Goal: Information Seeking & Learning: Learn about a topic

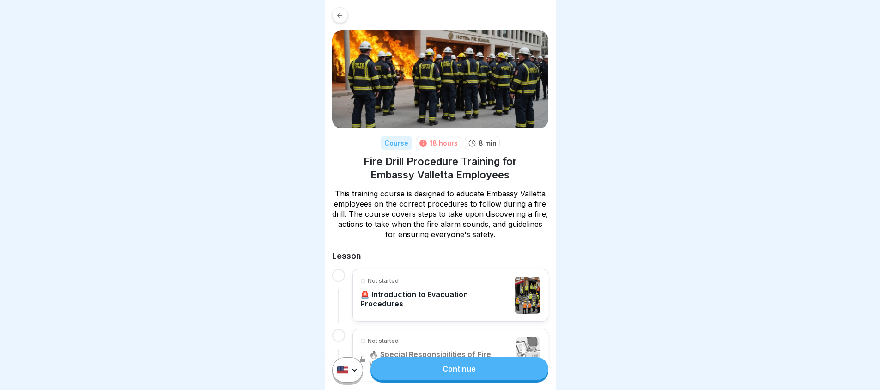
click at [399, 300] on p "🚨 Introduction to Evacuation Procedures" at bounding box center [435, 299] width 150 height 18
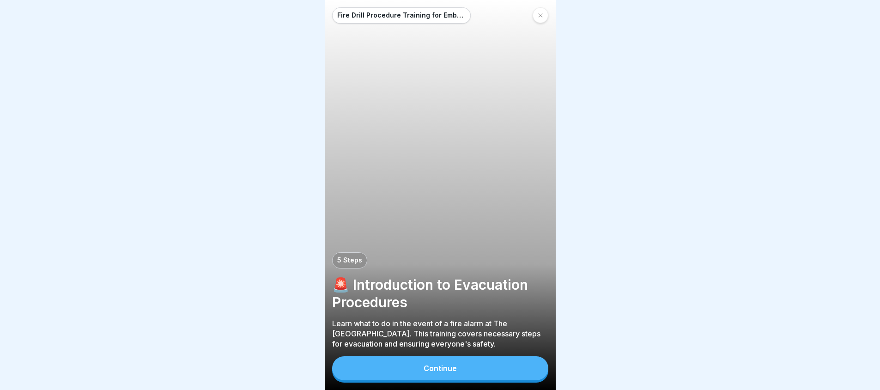
scroll to position [7, 0]
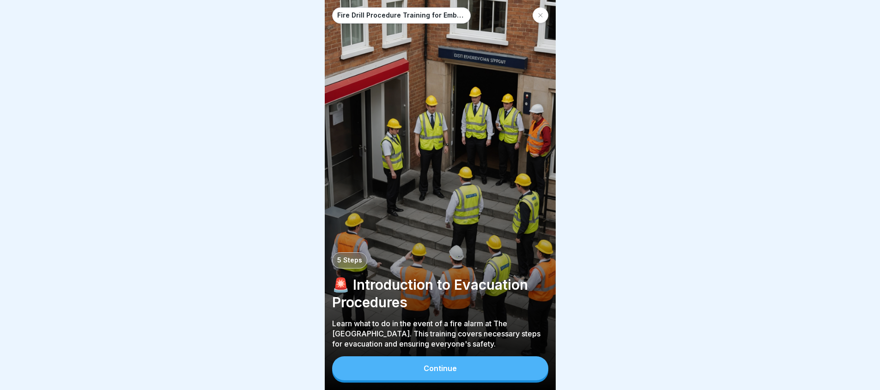
click at [419, 352] on div "Fire Drill Procedure Training for Embassy Valletta Employees 5 Steps 🚨 Introduc…" at bounding box center [440, 195] width 231 height 390
click at [419, 366] on button "Continue" at bounding box center [440, 368] width 216 height 24
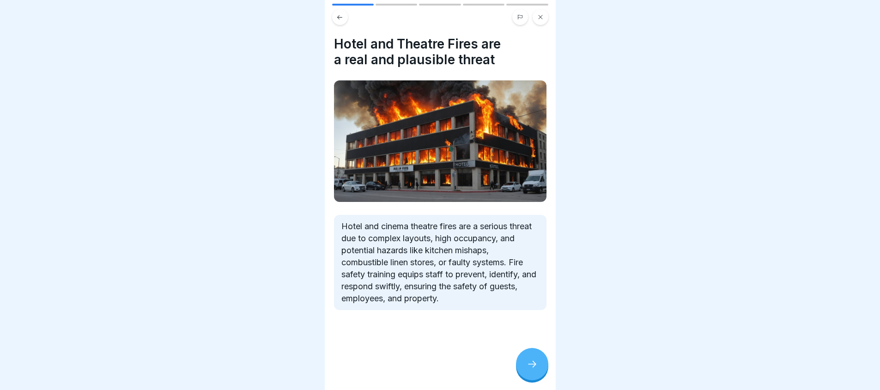
click at [538, 366] on div at bounding box center [532, 364] width 32 height 32
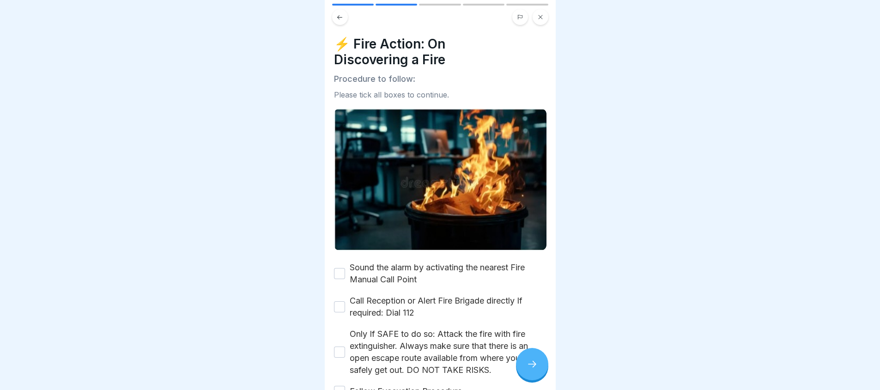
scroll to position [46, 0]
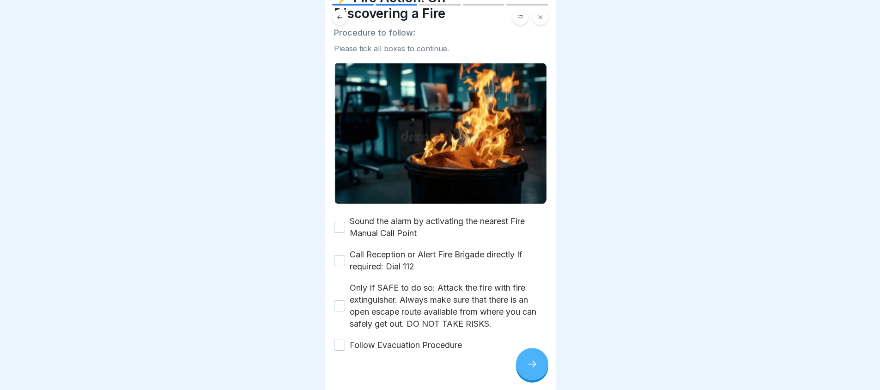
click at [335, 222] on button "Sound the alarm by activating the nearest Fire Manual Call Point" at bounding box center [339, 227] width 11 height 11
click at [334, 255] on button "Call Reception or Alert Fire Brigade directly If required: Dial 112" at bounding box center [339, 260] width 11 height 11
click at [338, 340] on button "Follow Evacuation Procedure" at bounding box center [339, 345] width 11 height 11
click at [526, 372] on div at bounding box center [532, 364] width 32 height 32
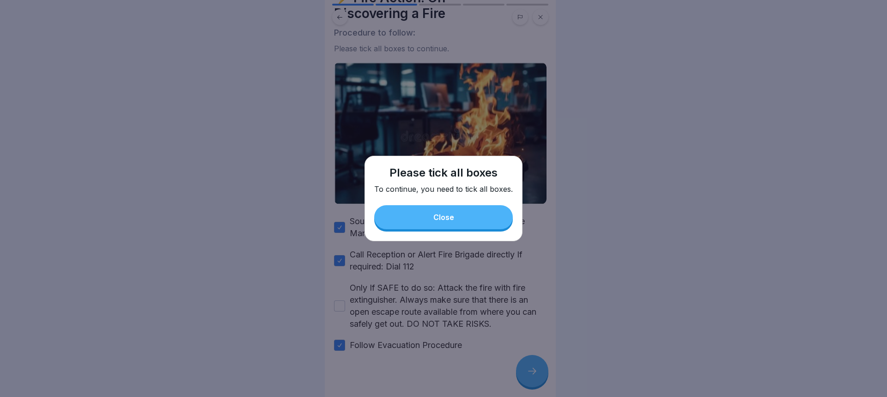
click at [473, 214] on button "Close" at bounding box center [443, 217] width 139 height 24
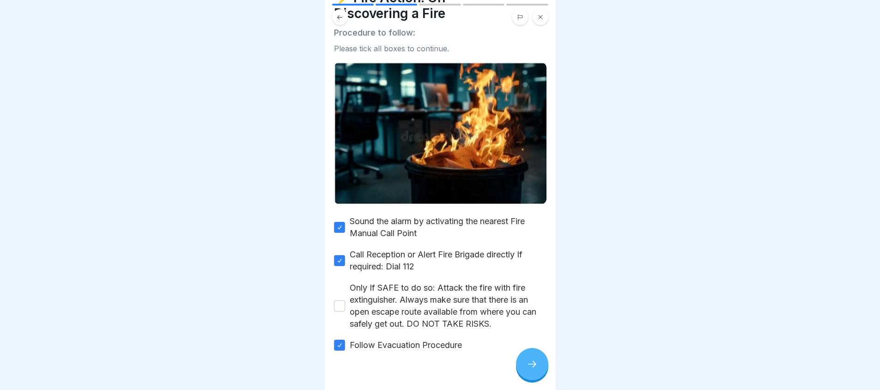
click at [345, 297] on div "Only If SAFE to do so: Attack the fire with fire extinguisher. Always make sure…" at bounding box center [440, 306] width 213 height 48
click at [340, 303] on button "Only If SAFE to do so: Attack the fire with fire extinguisher. Always make sure…" at bounding box center [339, 305] width 11 height 11
click at [533, 365] on div at bounding box center [532, 364] width 32 height 32
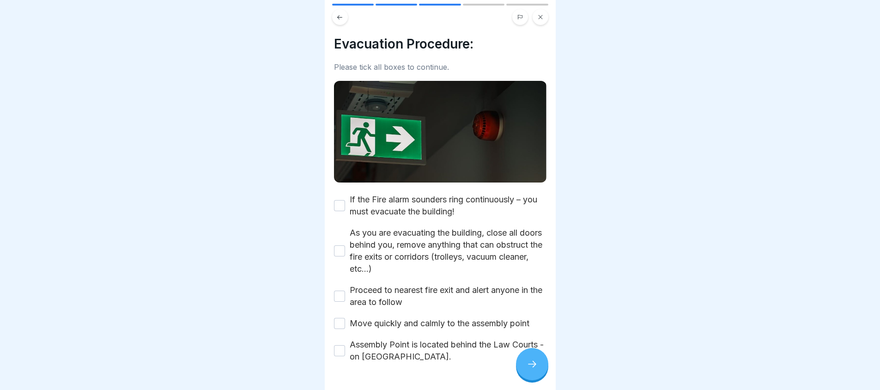
click at [339, 204] on button "If the Fire alarm sounders ring continuously – you must evacuate the building!" at bounding box center [339, 205] width 11 height 11
click at [335, 249] on button "As you are evacuating the building, close all doors behind you, remove anything…" at bounding box center [339, 250] width 11 height 11
click at [337, 291] on button "Proceed to nearest fire exit and alert anyone in the area to follow" at bounding box center [339, 296] width 11 height 11
click at [338, 318] on button "Move quickly and calmly to the assembly point" at bounding box center [339, 323] width 11 height 11
click at [339, 352] on button "Assembly Point is located behind the Law Courts - on [GEOGRAPHIC_DATA]." at bounding box center [339, 350] width 11 height 11
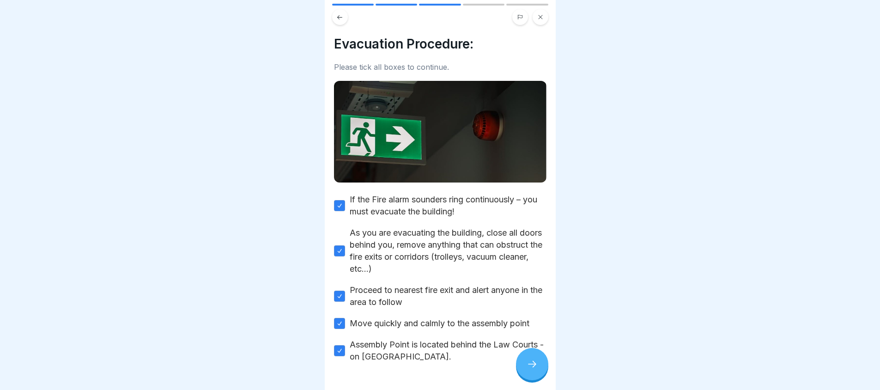
click at [519, 371] on div at bounding box center [532, 364] width 32 height 32
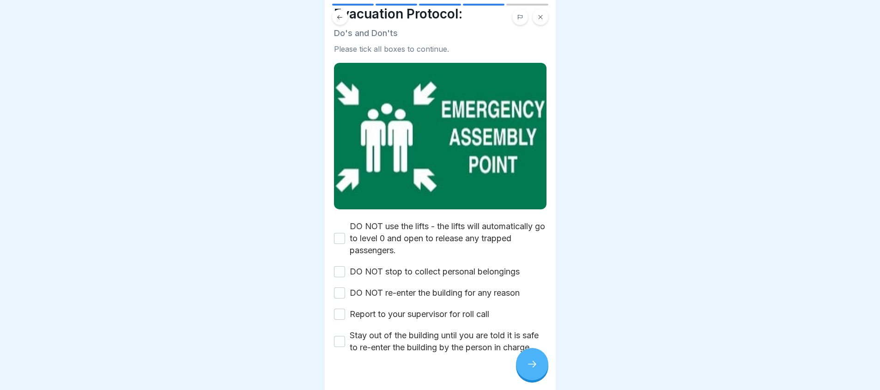
scroll to position [46, 0]
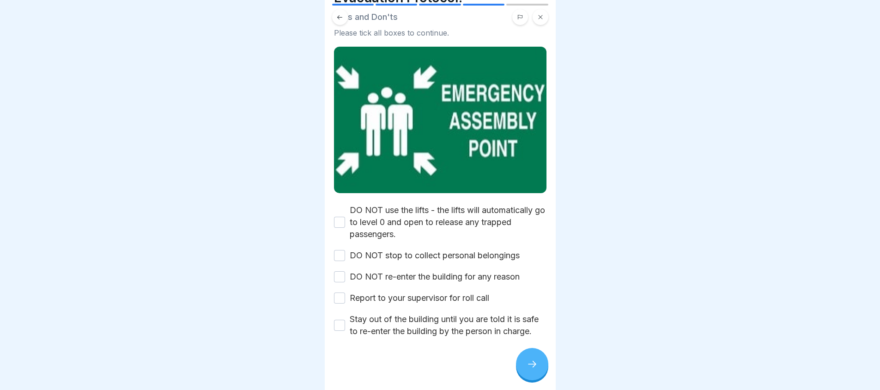
click at [334, 218] on button "DO NOT use the lifts - the lifts will automatically go to level 0 and open to r…" at bounding box center [339, 222] width 11 height 11
click at [339, 251] on button "DO NOT stop to collect personal belongings" at bounding box center [339, 255] width 11 height 11
click at [335, 271] on button "DO NOT re-enter the building for any reason" at bounding box center [339, 276] width 11 height 11
click at [337, 297] on button "Report to your supervisor for roll call" at bounding box center [339, 297] width 11 height 11
click at [339, 326] on button "Stay out of the building until you are told it is safe to re-enter the building…" at bounding box center [339, 325] width 11 height 11
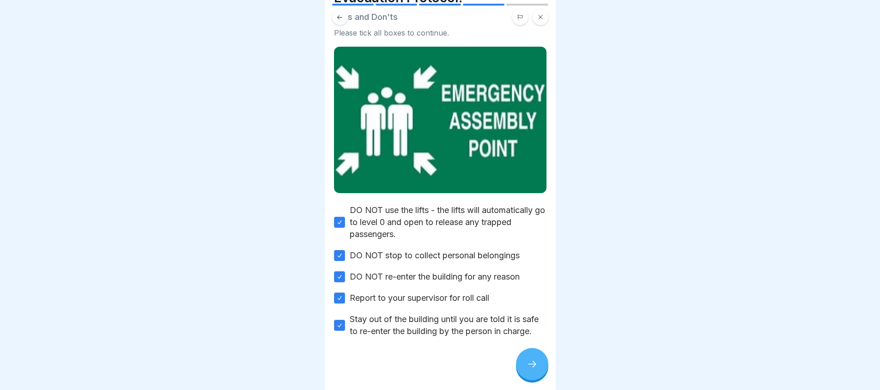
click at [532, 380] on div at bounding box center [532, 364] width 32 height 32
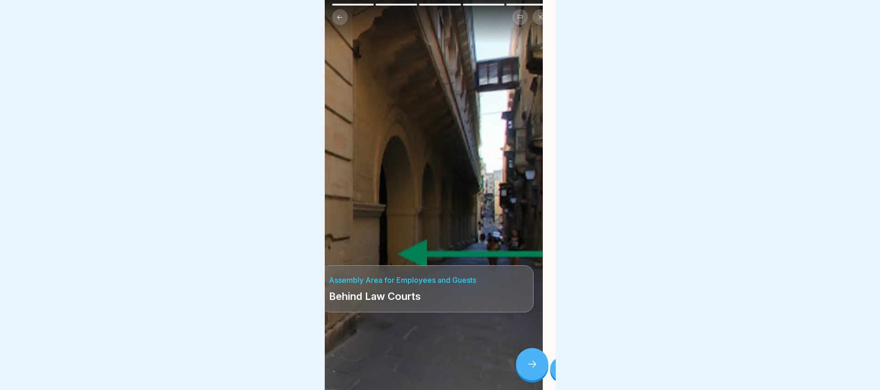
click at [444, 256] on div "Assembly Area for Employees and Guests Behind Law Courts" at bounding box center [427, 195] width 231 height 390
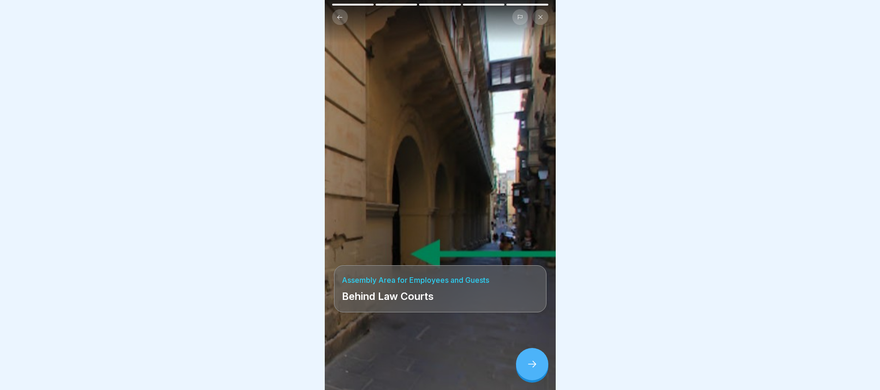
click at [530, 370] on icon at bounding box center [532, 364] width 11 height 11
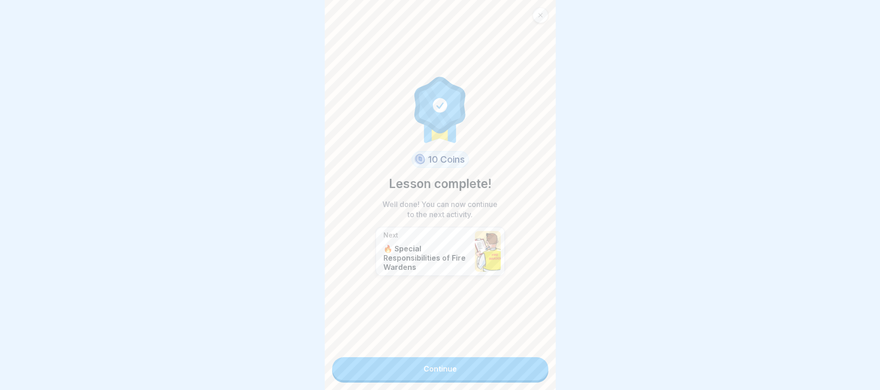
click at [486, 369] on link "Continue" at bounding box center [440, 368] width 216 height 23
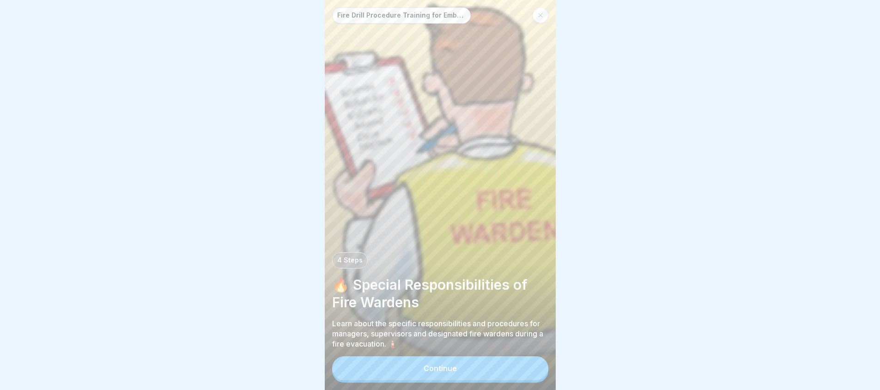
click at [498, 371] on button "Continue" at bounding box center [440, 368] width 216 height 24
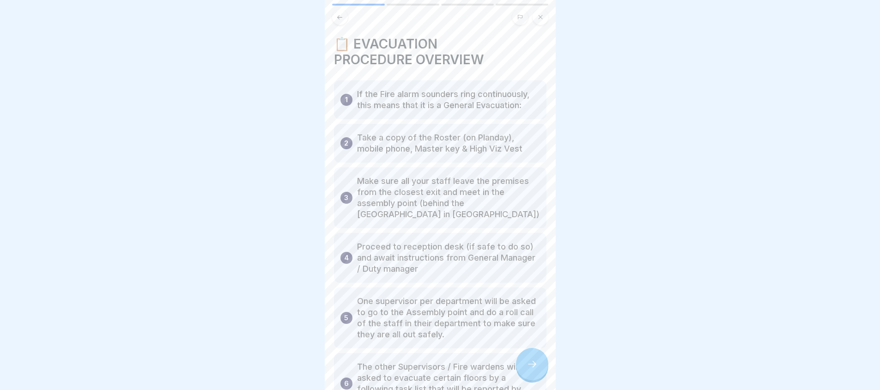
click at [541, 371] on div at bounding box center [532, 364] width 32 height 32
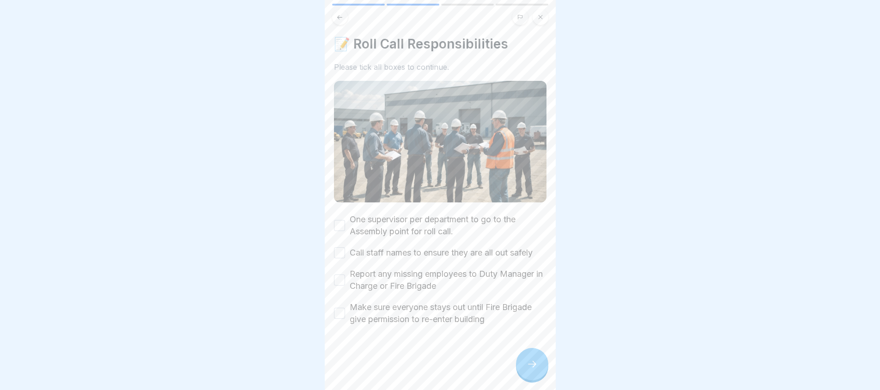
click at [343, 222] on button "One supervisor per department to go to the Assembly point for roll call." at bounding box center [339, 225] width 11 height 11
click at [342, 247] on button "Call staff names to ensure they are all out safely" at bounding box center [339, 252] width 11 height 11
click at [338, 275] on button "Report any missing employees to Duty Manager in Charge or Fire Brigade" at bounding box center [339, 279] width 11 height 11
click at [343, 308] on button "Make sure everyone stays out until Fire Brigade give permission to re-enter bui…" at bounding box center [339, 313] width 11 height 11
click at [538, 377] on div at bounding box center [532, 364] width 32 height 32
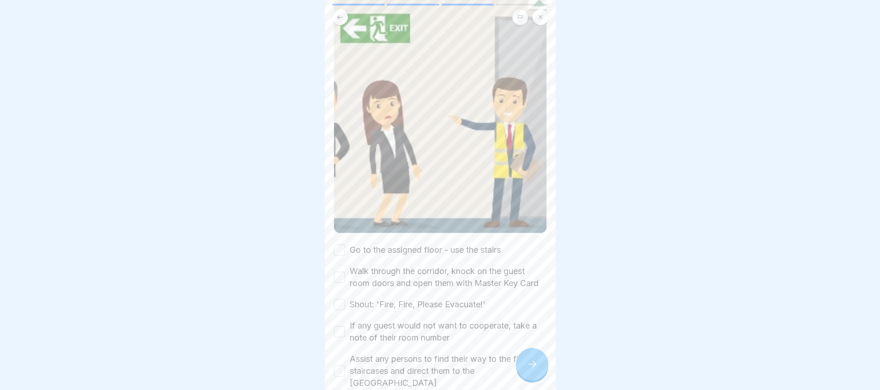
scroll to position [261, 0]
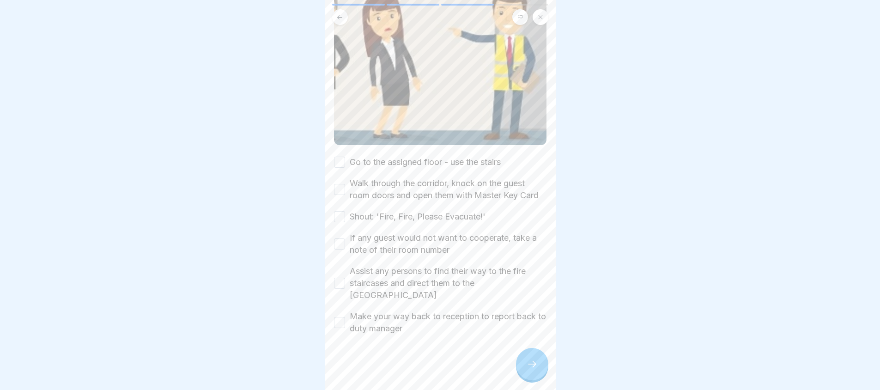
click at [337, 157] on button "Go to the assigned floor - use the stairs" at bounding box center [339, 162] width 11 height 11
click at [339, 185] on button "Walk through the corridor, knock on the guest room doors and open them with Mas…" at bounding box center [339, 189] width 11 height 11
click at [337, 219] on button "Shout: 'Fire, Fire, Please Evacuate!'" at bounding box center [339, 216] width 11 height 11
click at [339, 241] on button "If any guest would not want to cooperate, take a note of their room number" at bounding box center [339, 243] width 11 height 11
click at [340, 278] on button "Assist any persons to find their way to the fire staircases and direct them to …" at bounding box center [339, 283] width 11 height 11
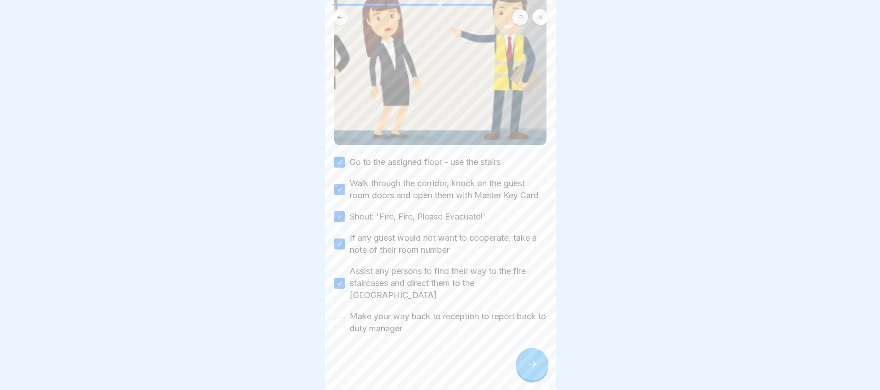
click at [339, 328] on div "Make your way back to reception to report back to duty manager" at bounding box center [440, 322] width 213 height 24
click at [335, 320] on button "Make your way back to reception to report back to duty manager" at bounding box center [339, 322] width 11 height 11
click at [538, 374] on div at bounding box center [532, 364] width 32 height 32
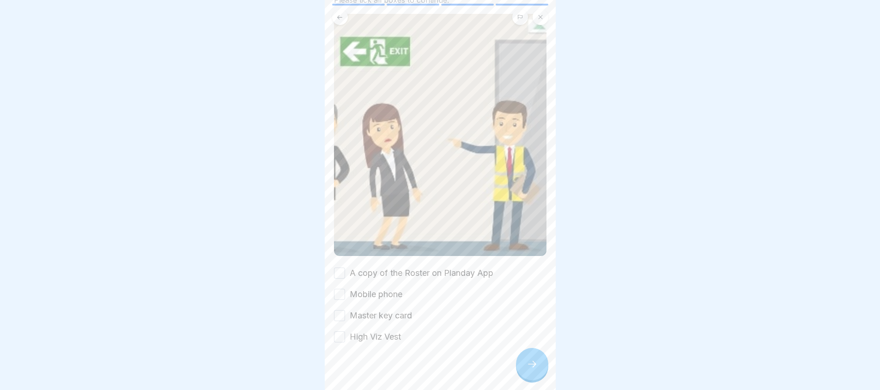
scroll to position [83, 0]
click at [340, 267] on button "A copy of the Roster on Planday App" at bounding box center [339, 272] width 11 height 11
click at [337, 288] on button "Mobile phone" at bounding box center [339, 293] width 11 height 11
click at [342, 310] on button "Master key card" at bounding box center [339, 315] width 11 height 11
click at [340, 331] on button "High Viz Vest" at bounding box center [339, 336] width 11 height 11
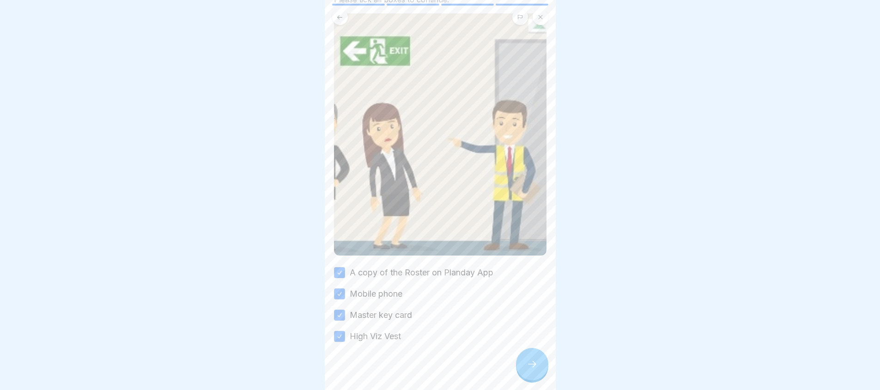
scroll to position [7, 0]
click at [527, 353] on div at bounding box center [532, 364] width 32 height 32
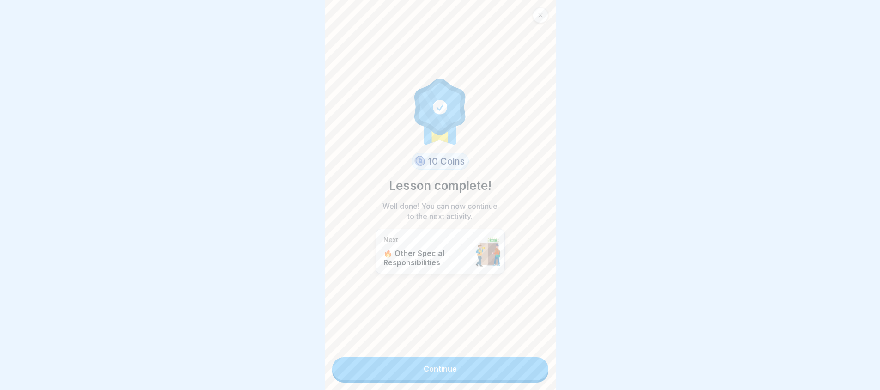
click at [457, 369] on link "Continue" at bounding box center [440, 368] width 216 height 23
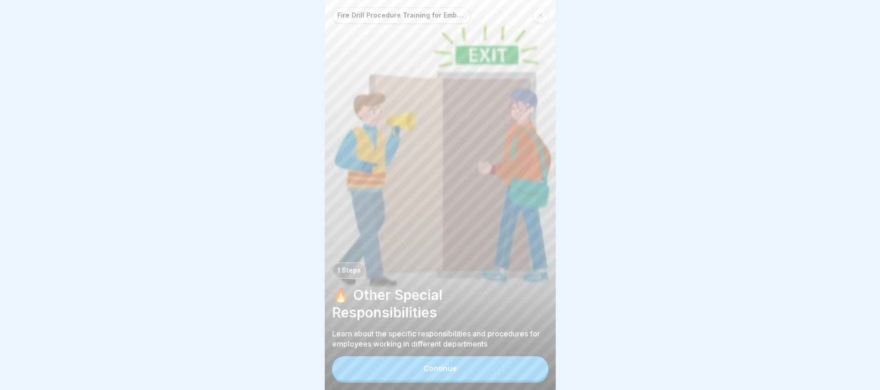
scroll to position [7, 0]
click at [435, 371] on div "Continue" at bounding box center [440, 368] width 33 height 8
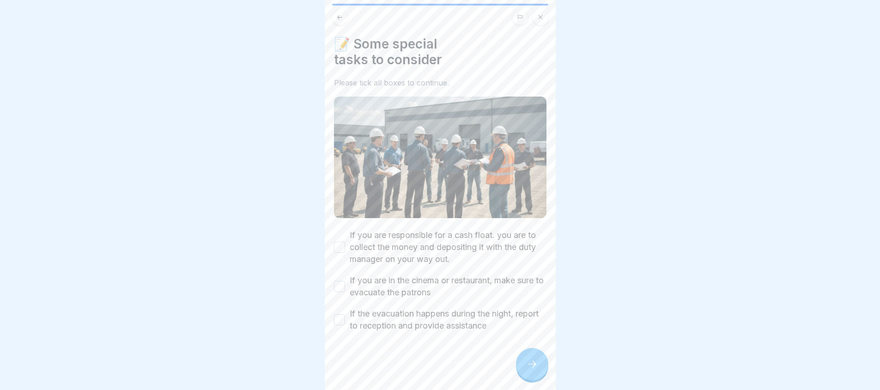
click at [337, 242] on button "If you are responsible for a cash float. you are to collect the money and depos…" at bounding box center [339, 247] width 11 height 11
click at [339, 274] on div "If you are in the cinema or restaurant, make sure to evacuate the patrons" at bounding box center [440, 286] width 213 height 24
click at [339, 314] on button "If the evacuation happens during the night, report to reception and provide ass…" at bounding box center [339, 319] width 11 height 11
click at [340, 281] on button "If you are in the cinema or restaurant, make sure to evacuate the patrons" at bounding box center [339, 286] width 11 height 11
click at [537, 369] on icon at bounding box center [532, 364] width 11 height 11
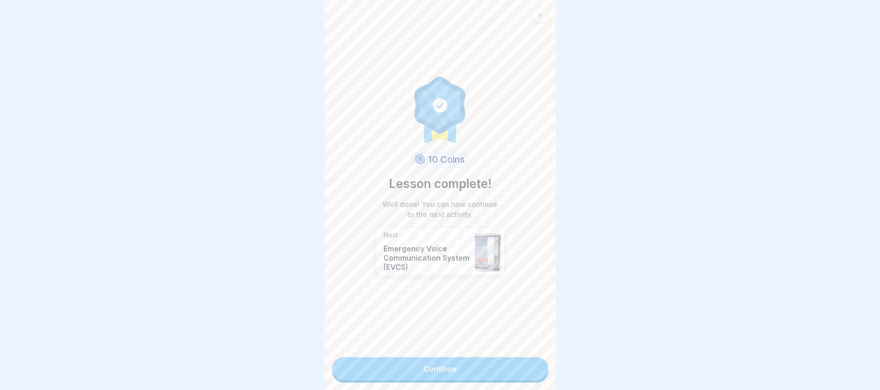
click at [389, 368] on link "Continue" at bounding box center [440, 368] width 216 height 23
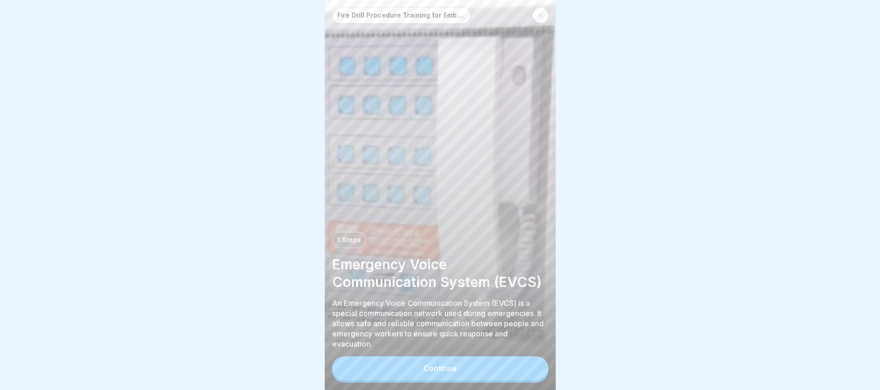
click at [407, 378] on button "Continue" at bounding box center [440, 368] width 216 height 24
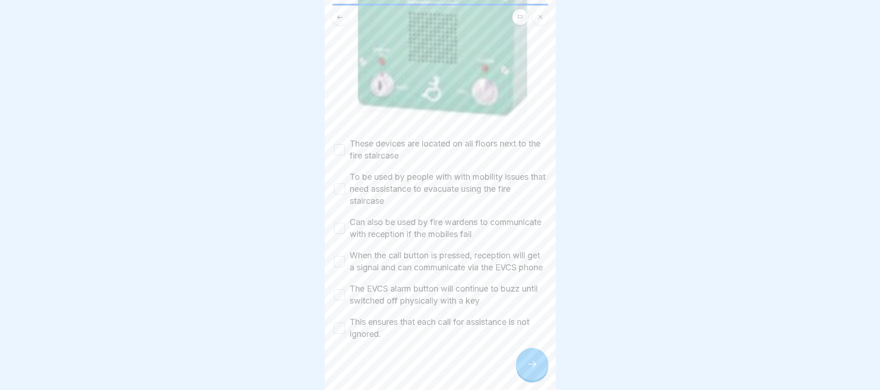
scroll to position [206, 0]
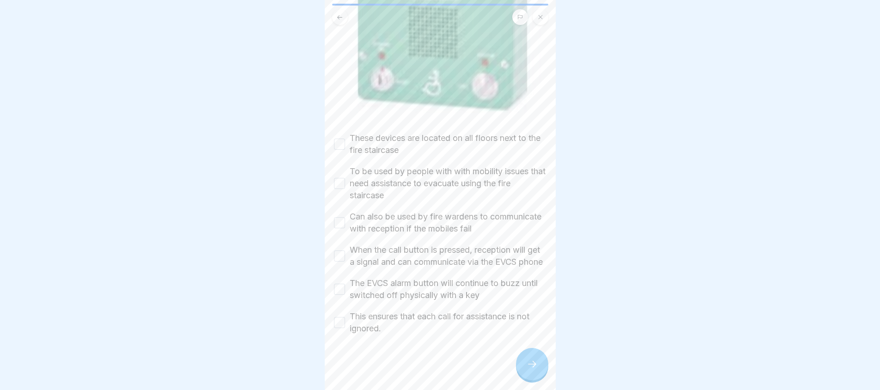
click at [344, 132] on div "These devices are located on all floors next to the fire staircase" at bounding box center [440, 144] width 213 height 24
click at [340, 187] on div "To be used by people with with mobility issues that need assistance to evacuate…" at bounding box center [440, 183] width 213 height 36
click at [340, 139] on button "These devices are located on all floors next to the fire staircase" at bounding box center [339, 144] width 11 height 11
click at [340, 178] on button "To be used by people with with mobility issues that need assistance to evacuate…" at bounding box center [339, 183] width 11 height 11
click at [339, 217] on button "Can also be used by fire wardens to communicate with reception if the mobiles f…" at bounding box center [339, 222] width 11 height 11
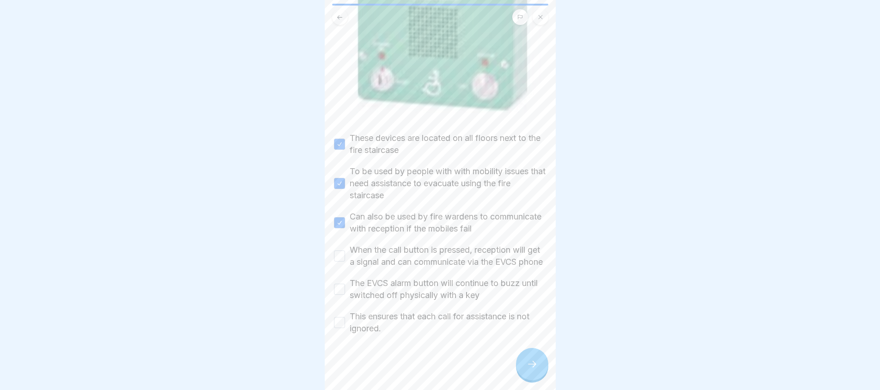
click at [341, 250] on button "When the call button is pressed, reception will get a signal and can communicat…" at bounding box center [339, 255] width 11 height 11
click at [340, 294] on button "The EVCS alarm button will continue to buzz until switched off physically with …" at bounding box center [339, 289] width 11 height 11
click at [339, 324] on button "This ensures that each call for assistance is not ignored." at bounding box center [339, 322] width 11 height 11
click at [537, 380] on div at bounding box center [532, 364] width 32 height 32
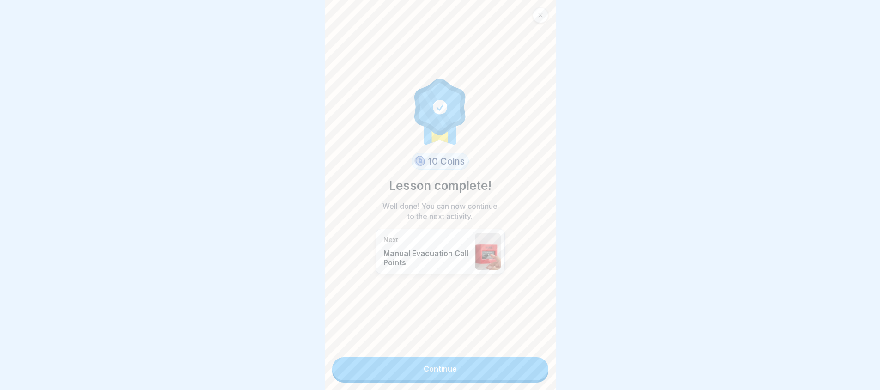
click at [445, 360] on link "Continue" at bounding box center [440, 368] width 216 height 23
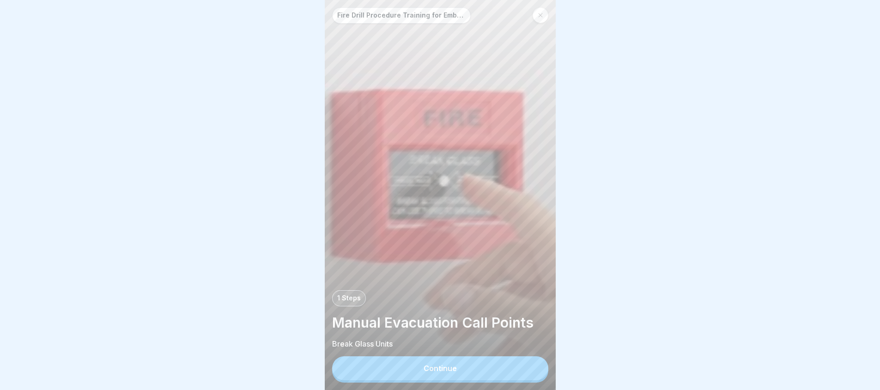
click at [445, 366] on button "Continue" at bounding box center [440, 368] width 216 height 24
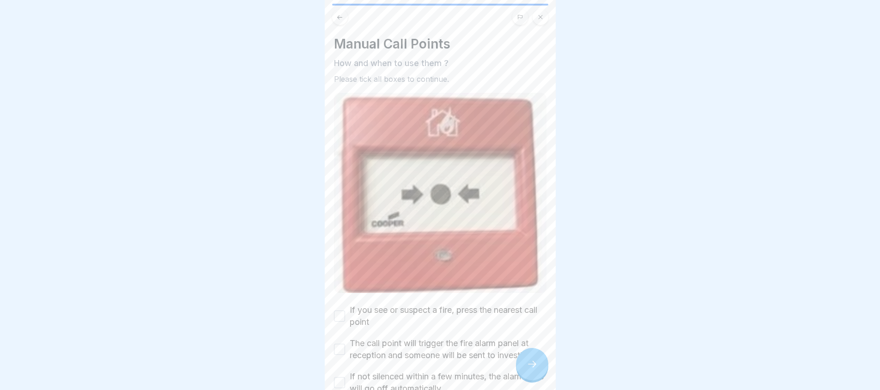
click at [339, 314] on button "If you see or suspect a fire, press the nearest call point" at bounding box center [339, 315] width 11 height 11
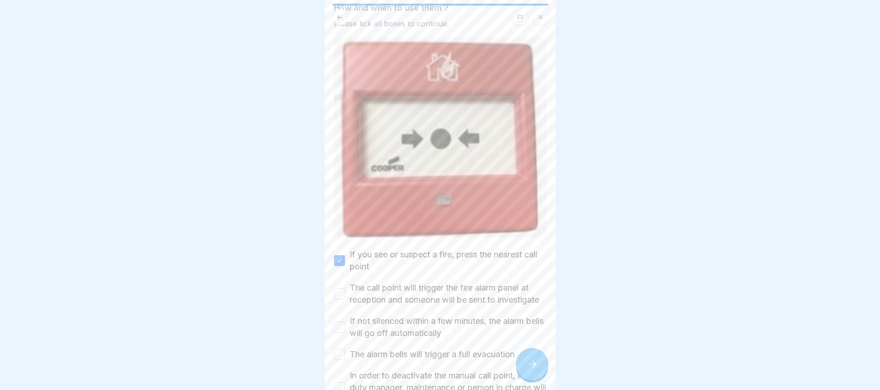
scroll to position [92, 0]
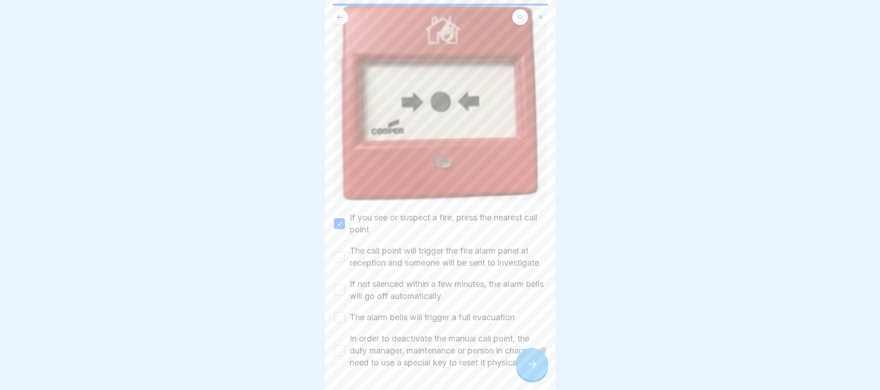
click at [343, 253] on button "The call point will trigger the fire alarm panel at reception and someone will …" at bounding box center [339, 256] width 11 height 11
click at [344, 296] on button "If not silenced within a few minutes, the alarm bells will go off automatically" at bounding box center [339, 290] width 11 height 11
click at [340, 323] on div "The alarm bells will trigger a full evacuation" at bounding box center [424, 317] width 181 height 12
click at [343, 322] on button "The alarm bells will trigger a full evacuation" at bounding box center [339, 317] width 11 height 11
click at [340, 356] on button "In order to deactivate the manual call point, the duty manager, maintenance or …" at bounding box center [339, 350] width 11 height 11
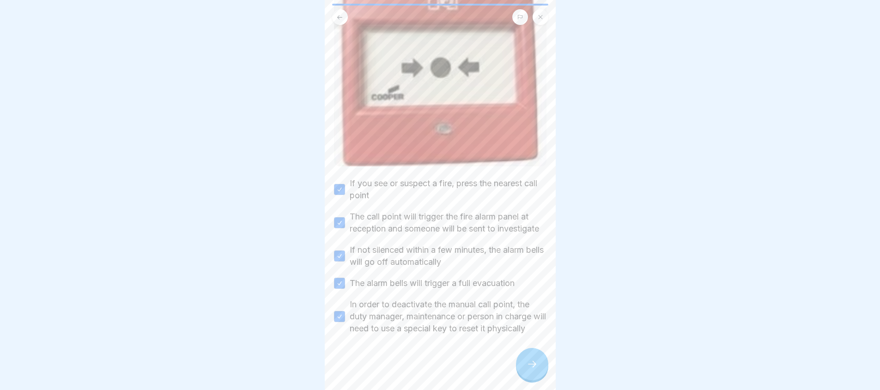
scroll to position [144, 0]
click at [523, 377] on div at bounding box center [532, 364] width 32 height 32
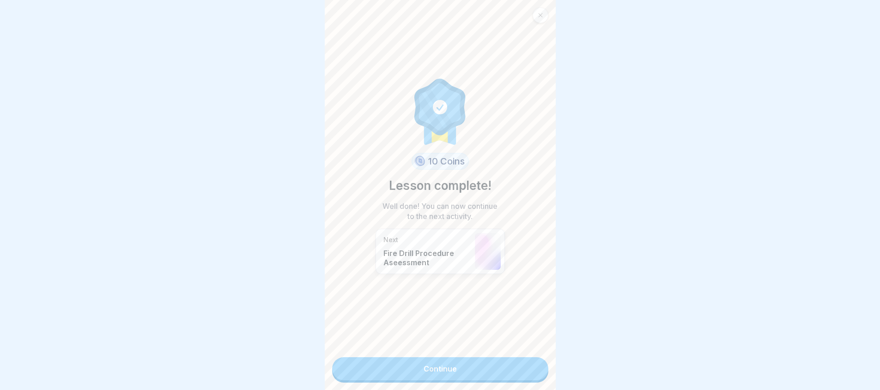
click at [454, 364] on link "Continue" at bounding box center [440, 368] width 216 height 23
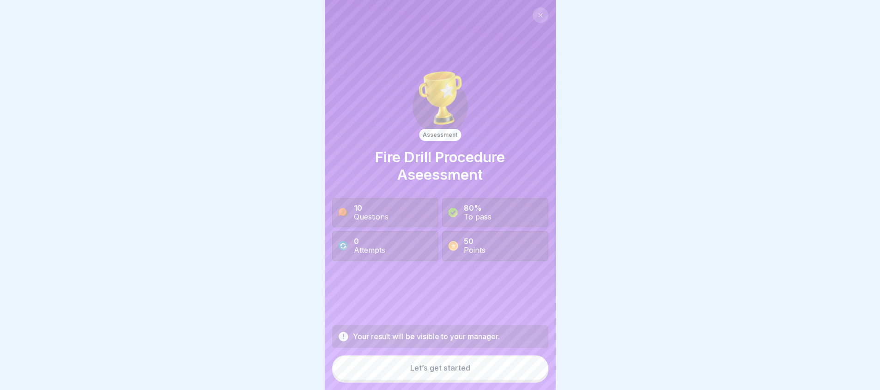
scroll to position [7, 0]
click at [428, 373] on button "Let’s get started" at bounding box center [440, 367] width 216 height 25
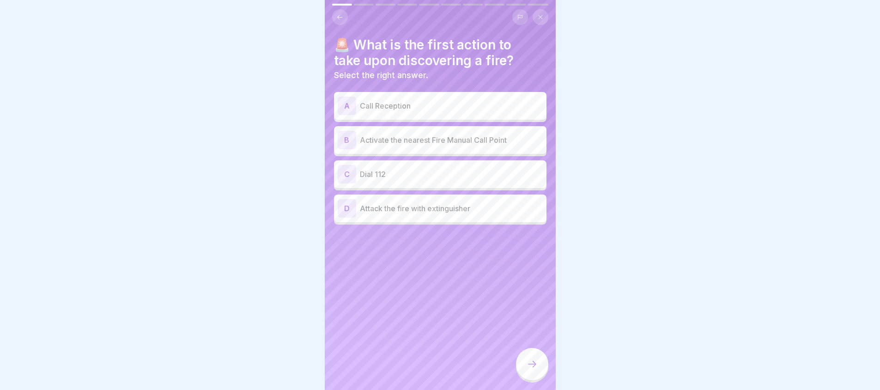
click at [469, 140] on div "B Activate the nearest Fire Manual Call Point" at bounding box center [440, 140] width 205 height 18
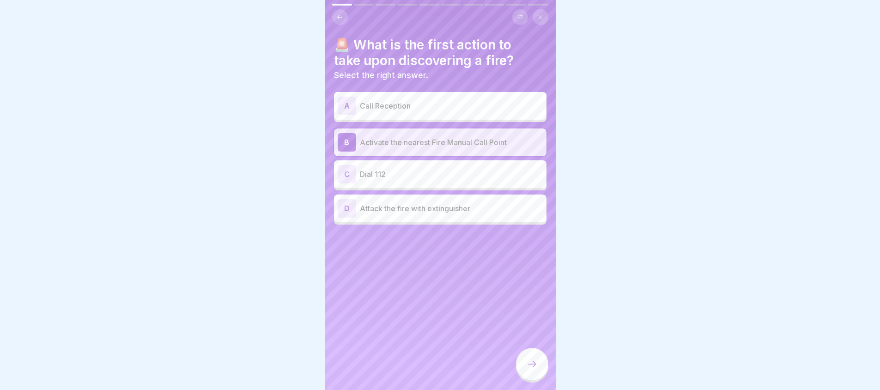
click at [535, 368] on icon at bounding box center [532, 364] width 11 height 11
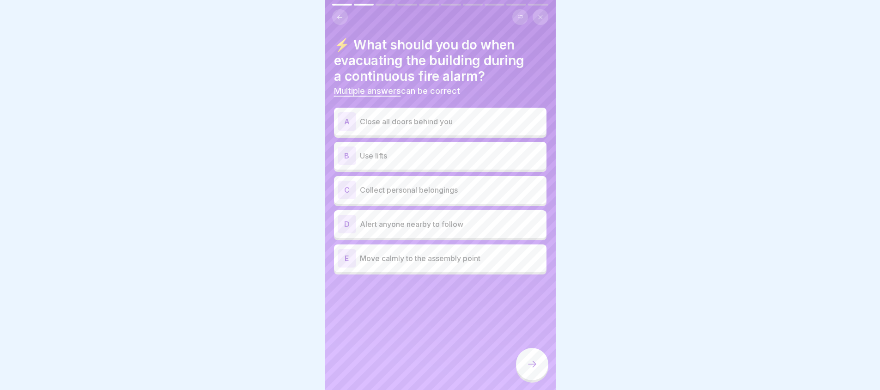
click at [399, 253] on p "Move calmly to the assembly point" at bounding box center [451, 258] width 183 height 11
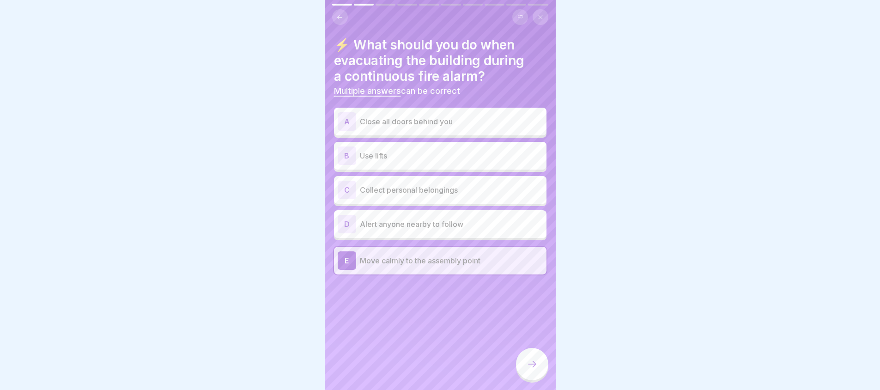
click at [521, 371] on div at bounding box center [532, 364] width 32 height 32
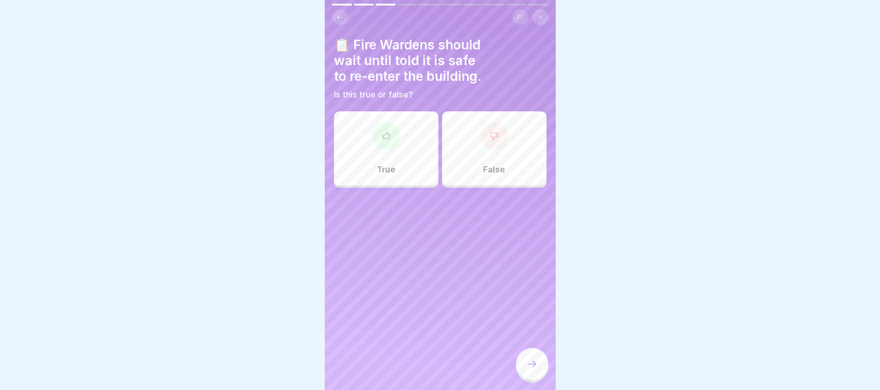
click at [378, 154] on div "True" at bounding box center [386, 148] width 104 height 74
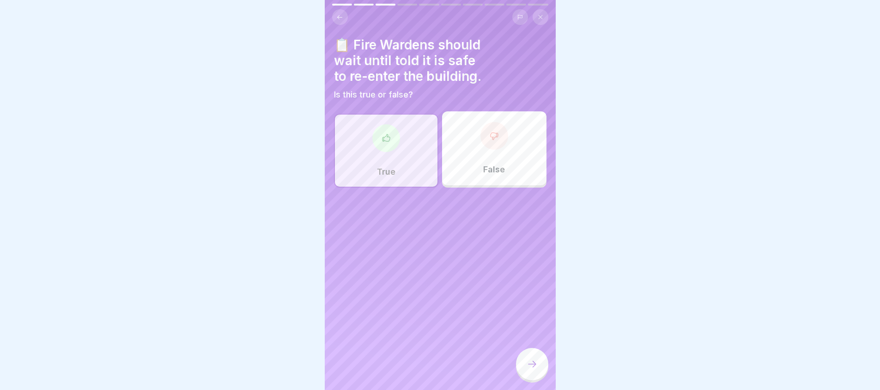
click at [527, 372] on div at bounding box center [532, 364] width 32 height 32
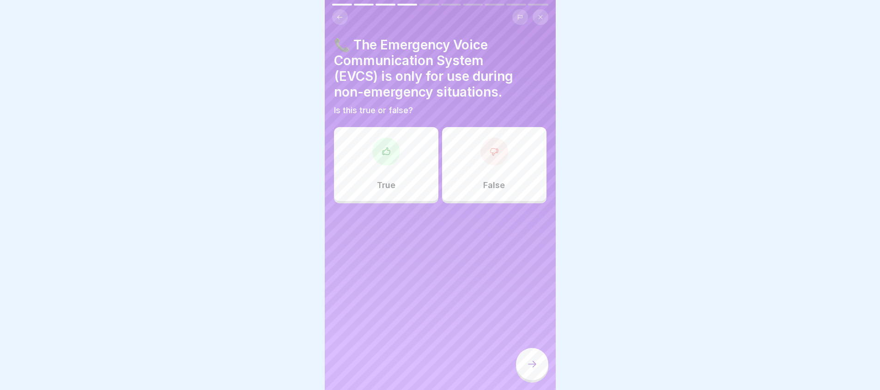
click at [517, 163] on div "False" at bounding box center [494, 164] width 104 height 74
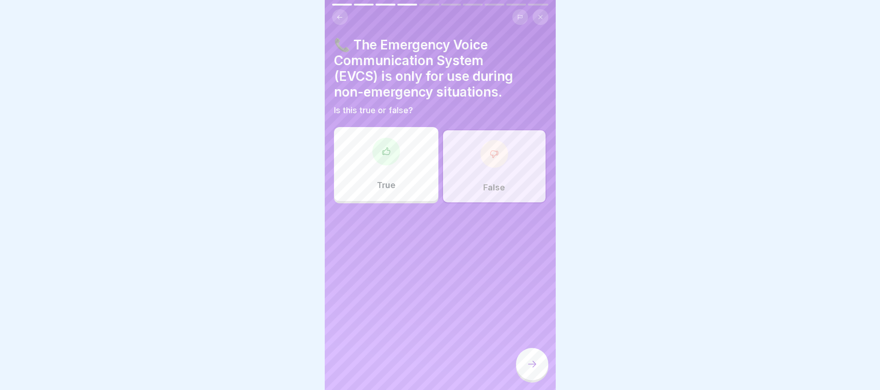
click at [535, 369] on icon at bounding box center [532, 364] width 11 height 11
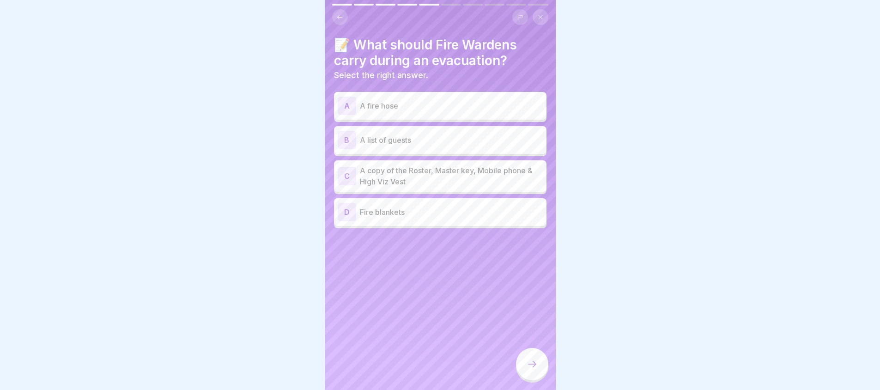
click at [420, 144] on div "B A list of guests" at bounding box center [440, 140] width 213 height 28
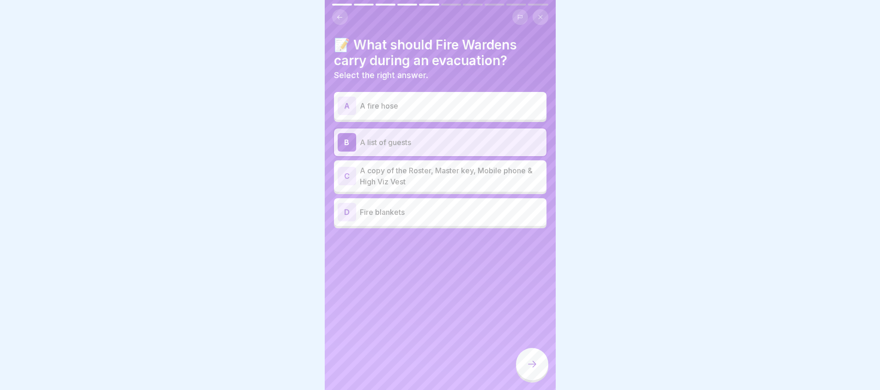
click at [433, 182] on div "C A copy of the Roster, Master key, Mobile phone & High Viz Vest" at bounding box center [440, 175] width 213 height 31
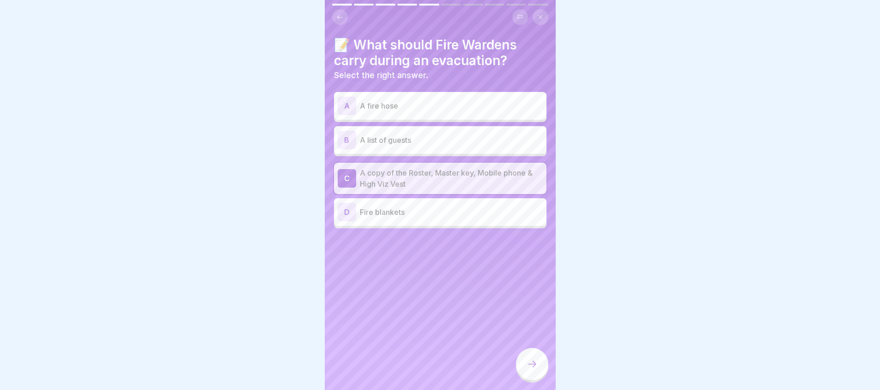
click at [520, 368] on div at bounding box center [532, 364] width 32 height 32
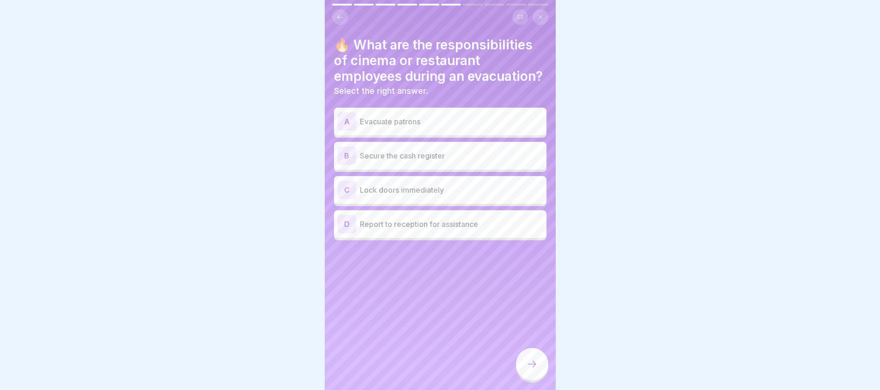
click at [420, 131] on div "A Evacuate patrons" at bounding box center [440, 121] width 205 height 18
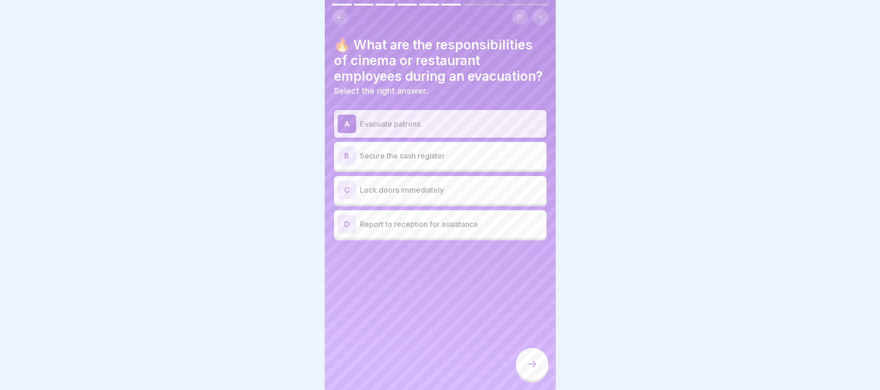
click at [527, 367] on icon at bounding box center [532, 364] width 11 height 11
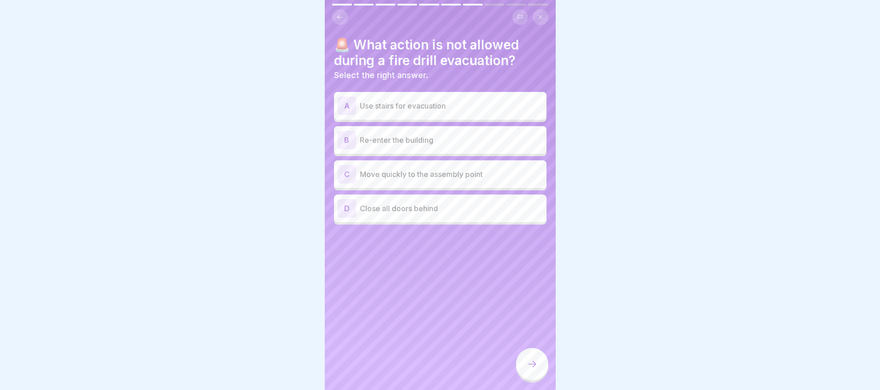
click at [420, 138] on div "B Re-enter the building" at bounding box center [440, 140] width 205 height 18
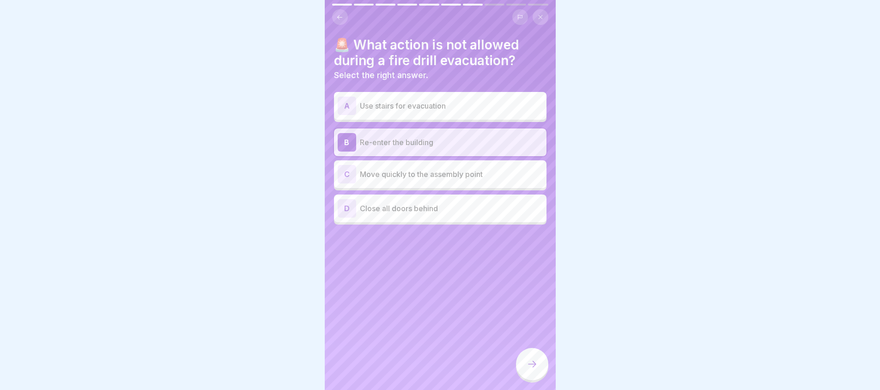
click at [525, 360] on div at bounding box center [532, 364] width 32 height 32
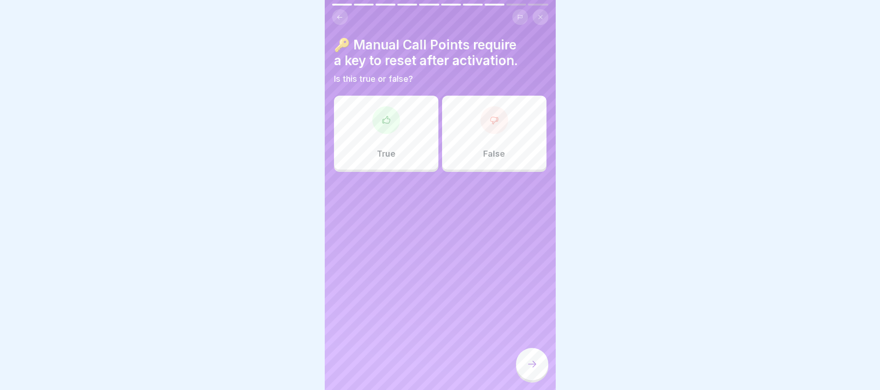
click at [412, 137] on div "True" at bounding box center [386, 133] width 104 height 74
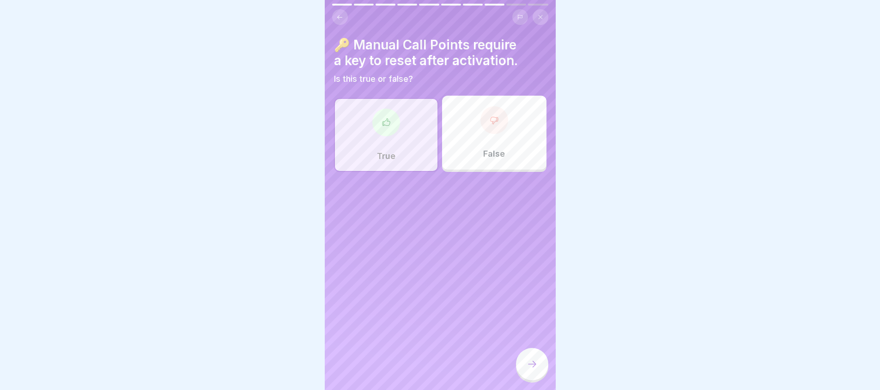
click at [412, 137] on div "True" at bounding box center [386, 135] width 104 height 74
click at [535, 359] on icon at bounding box center [532, 364] width 11 height 11
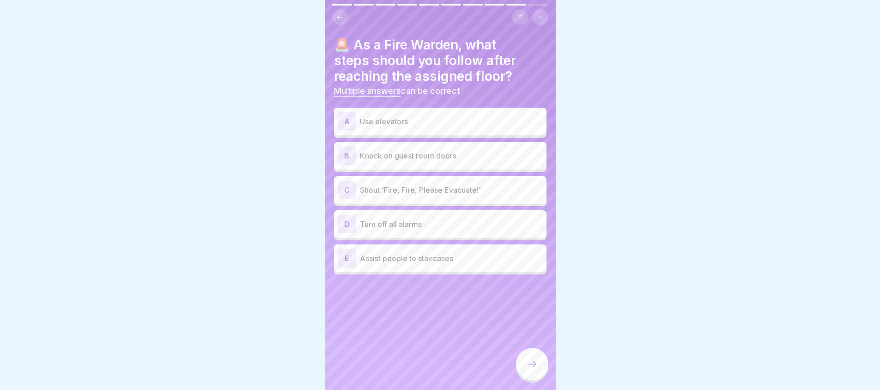
click at [423, 188] on p "Shout 'Fire, Fire, Please Evacuate!'" at bounding box center [451, 189] width 183 height 11
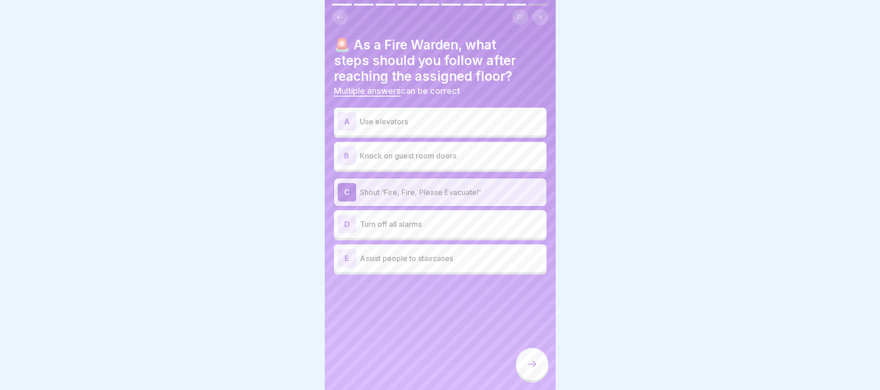
click at [423, 188] on p "Shout 'Fire, Fire, Please Evacuate!'" at bounding box center [451, 192] width 183 height 11
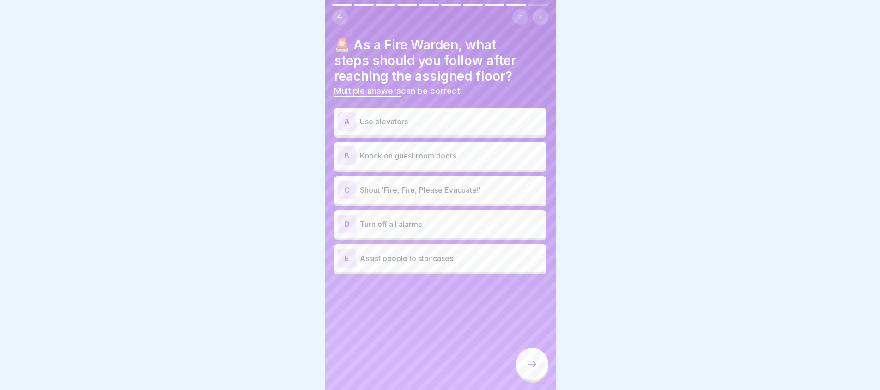
click at [438, 189] on div "C Shout 'Fire, Fire, Please Evacuate!'" at bounding box center [440, 190] width 205 height 18
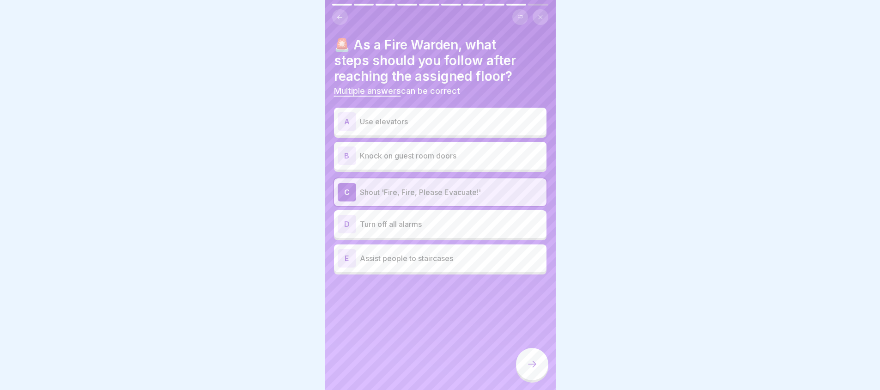
click at [452, 157] on div "B Knock on guest room doors" at bounding box center [440, 155] width 205 height 18
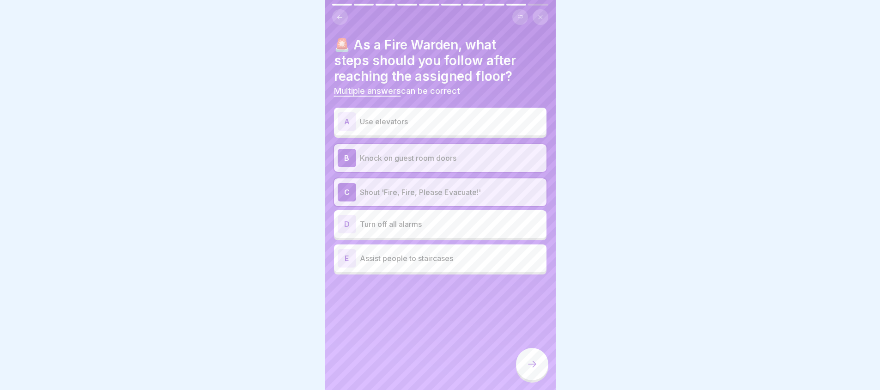
click at [441, 253] on p "Assist people to staircases" at bounding box center [451, 258] width 183 height 11
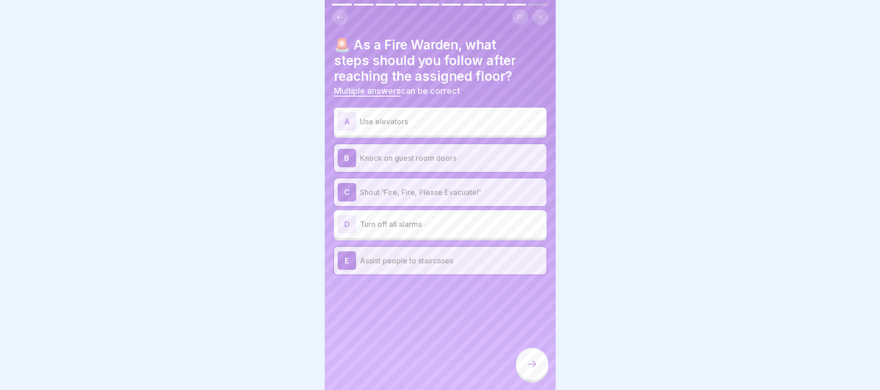
click at [539, 371] on div at bounding box center [532, 364] width 32 height 32
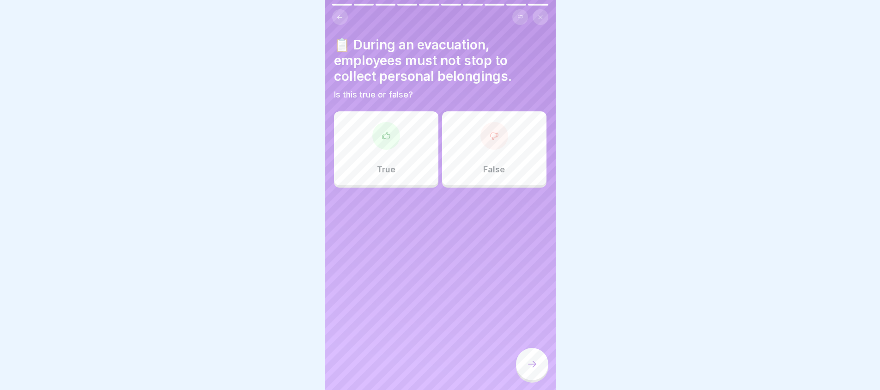
click at [411, 172] on div "True" at bounding box center [386, 148] width 104 height 74
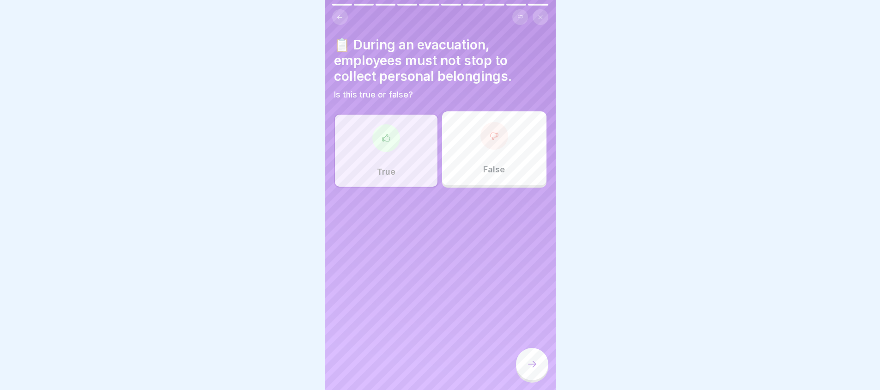
click at [529, 362] on icon at bounding box center [532, 364] width 11 height 11
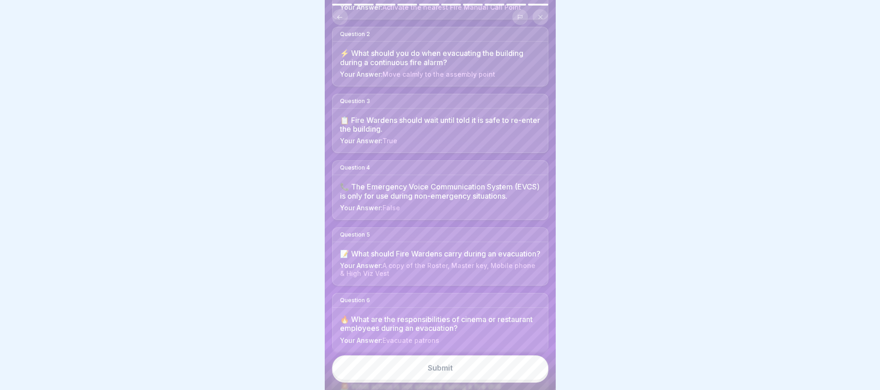
scroll to position [431, 0]
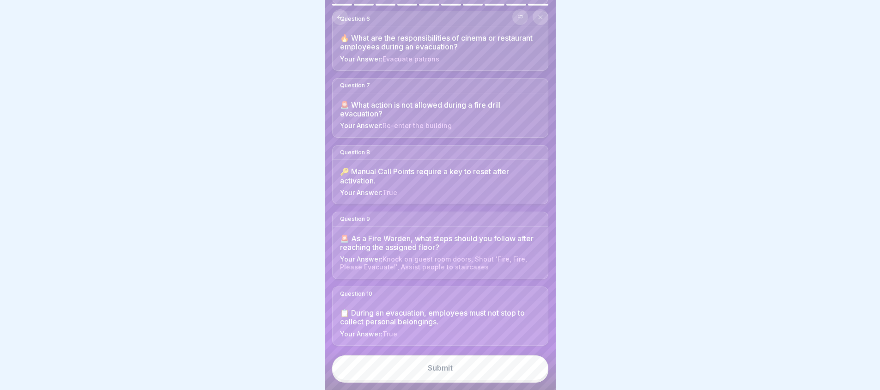
click at [475, 371] on button "Submit" at bounding box center [440, 367] width 216 height 25
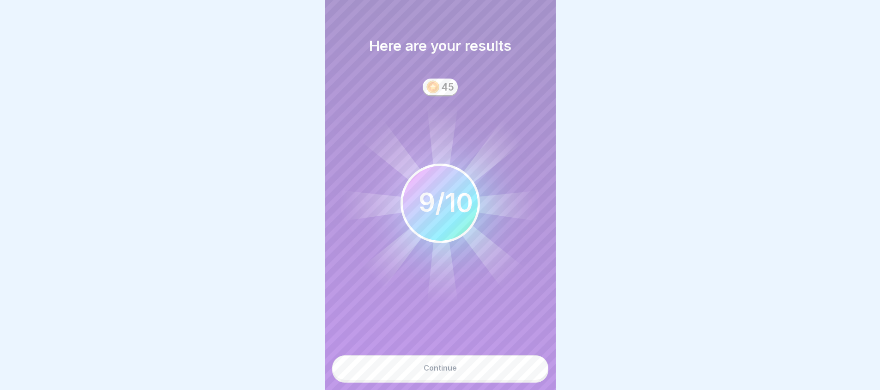
click at [505, 371] on button "Continue" at bounding box center [440, 367] width 216 height 25
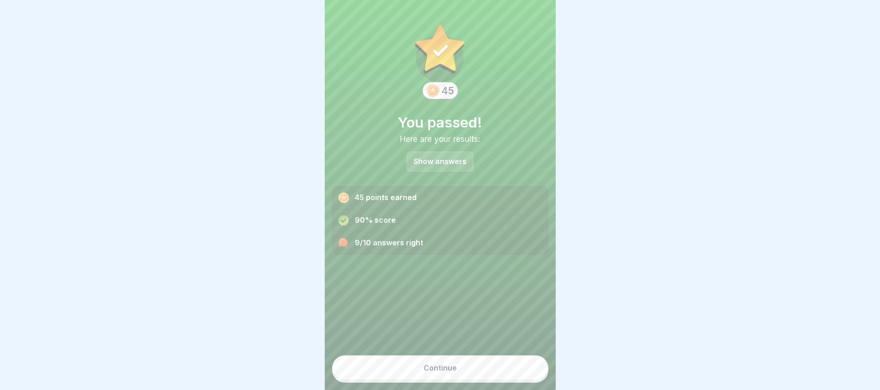
click at [463, 366] on button "Continue" at bounding box center [440, 367] width 216 height 25
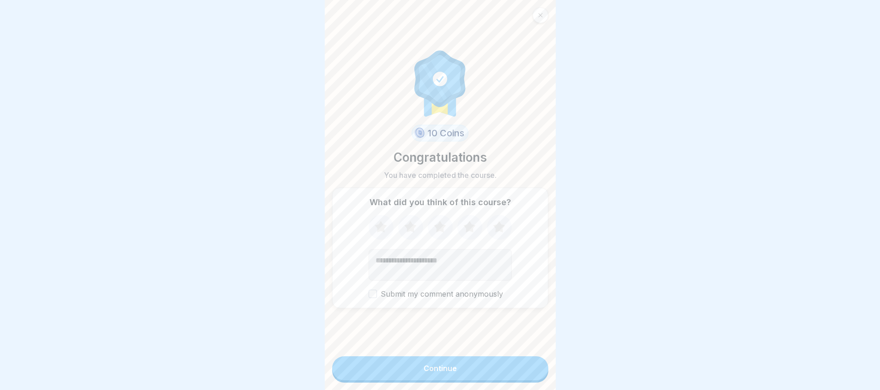
click at [444, 372] on div "Continue" at bounding box center [440, 368] width 33 height 8
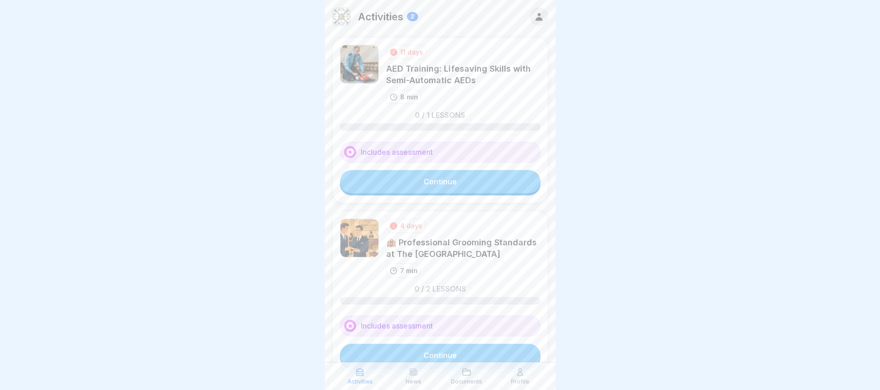
click at [534, 21] on icon at bounding box center [539, 17] width 10 height 10
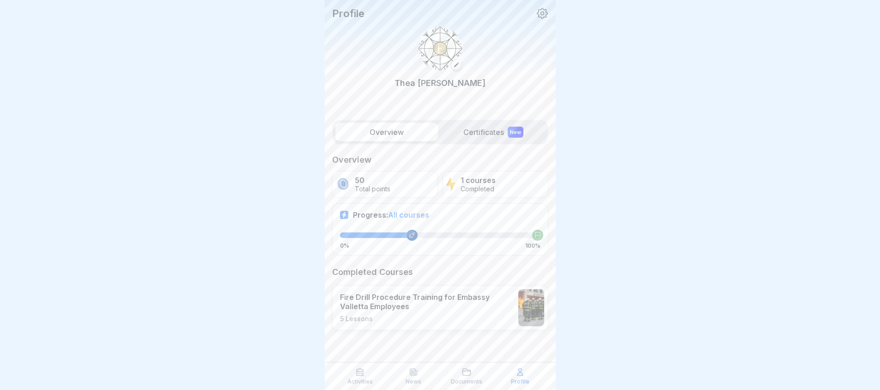
click at [541, 12] on icon at bounding box center [542, 13] width 12 height 12
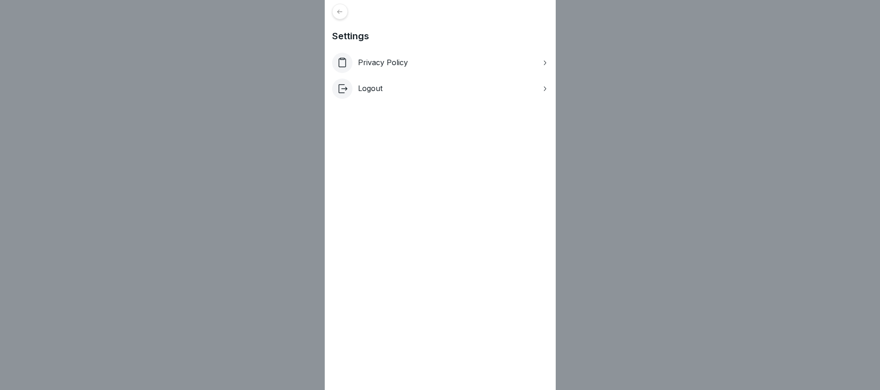
click at [347, 11] on div at bounding box center [340, 12] width 16 height 16
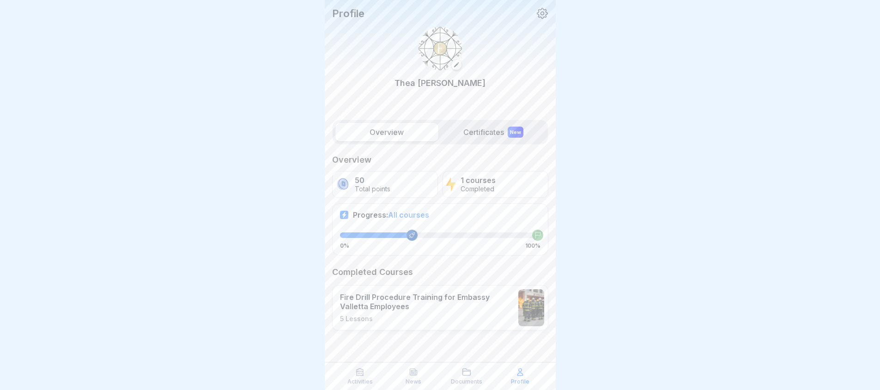
click at [360, 386] on div "Activities News Documents Profile" at bounding box center [440, 376] width 231 height 28
click at [364, 380] on p "Activities" at bounding box center [359, 381] width 25 height 6
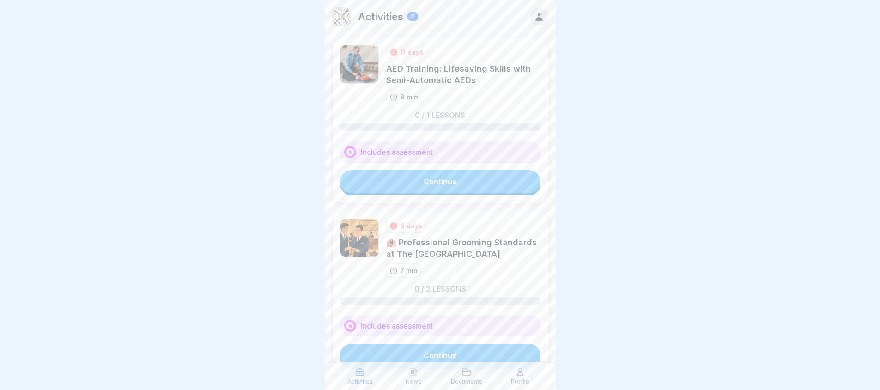
scroll to position [55, 0]
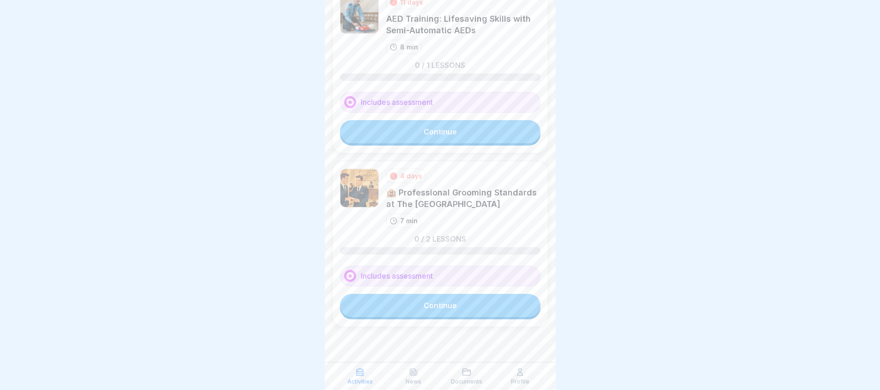
click at [477, 376] on div "Documents" at bounding box center [467, 376] width 49 height 18
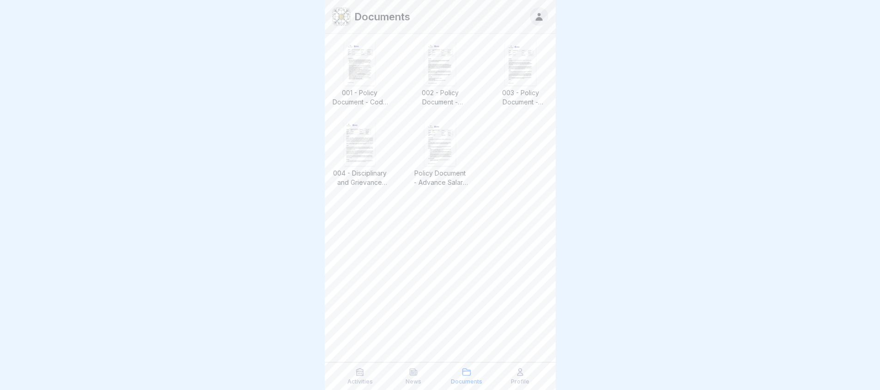
click at [413, 380] on p "News" at bounding box center [414, 381] width 16 height 6
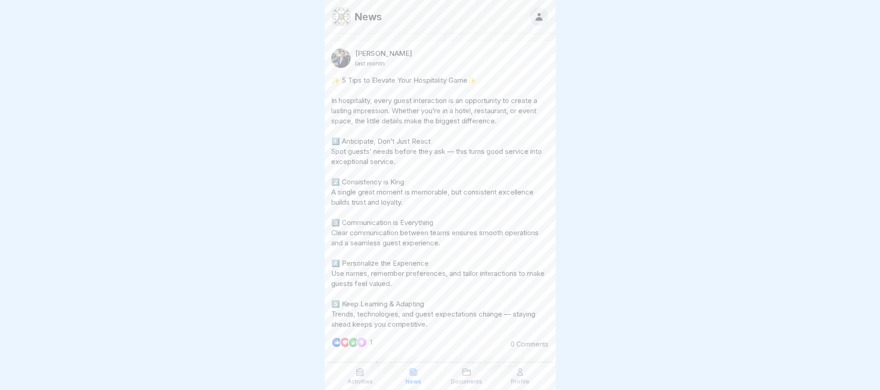
click at [359, 370] on icon at bounding box center [359, 371] width 9 height 9
